Goal: Use online tool/utility: Utilize a website feature to perform a specific function

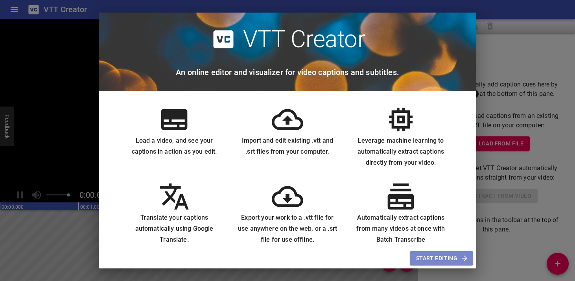
click at [430, 258] on span "Start Editing" at bounding box center [441, 259] width 51 height 10
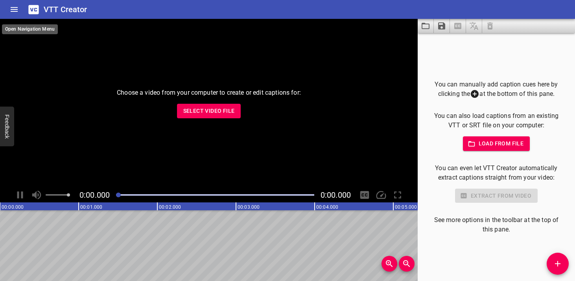
click at [16, 12] on icon "Home" at bounding box center [13, 9] width 9 height 9
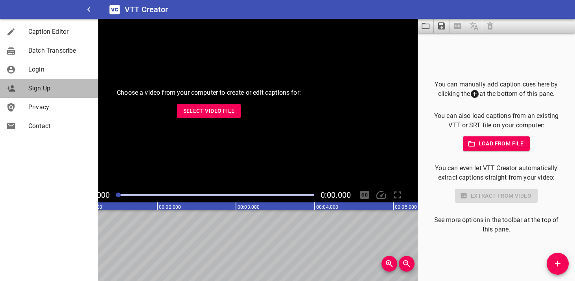
click at [37, 90] on span "Sign Up" at bounding box center [60, 88] width 64 height 9
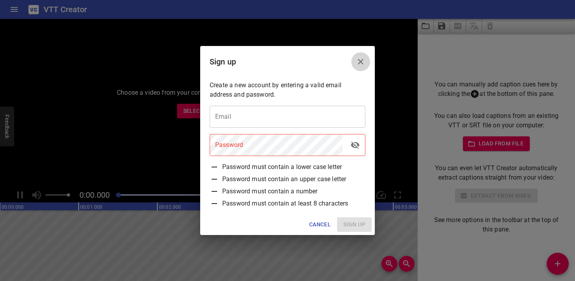
click at [363, 61] on icon "Close" at bounding box center [360, 61] width 9 height 9
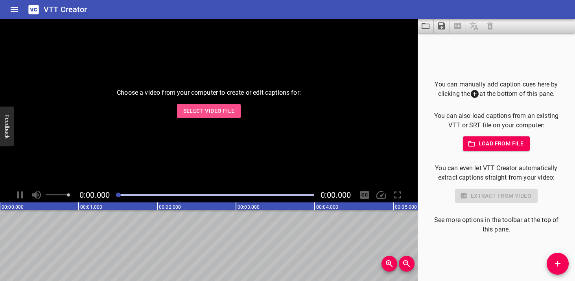
click at [198, 112] on span "Select Video File" at bounding box center [209, 111] width 52 height 10
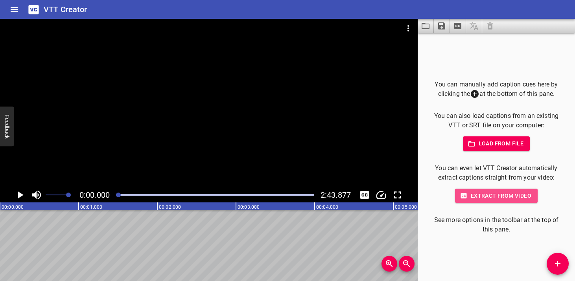
click at [469, 198] on span "Extract from video" at bounding box center [496, 196] width 70 height 10
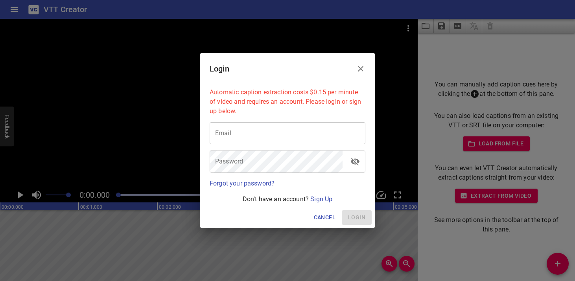
click at [321, 219] on span "Cancel" at bounding box center [325, 218] width 22 height 10
